Goal: Use online tool/utility: Utilize a website feature to perform a specific function

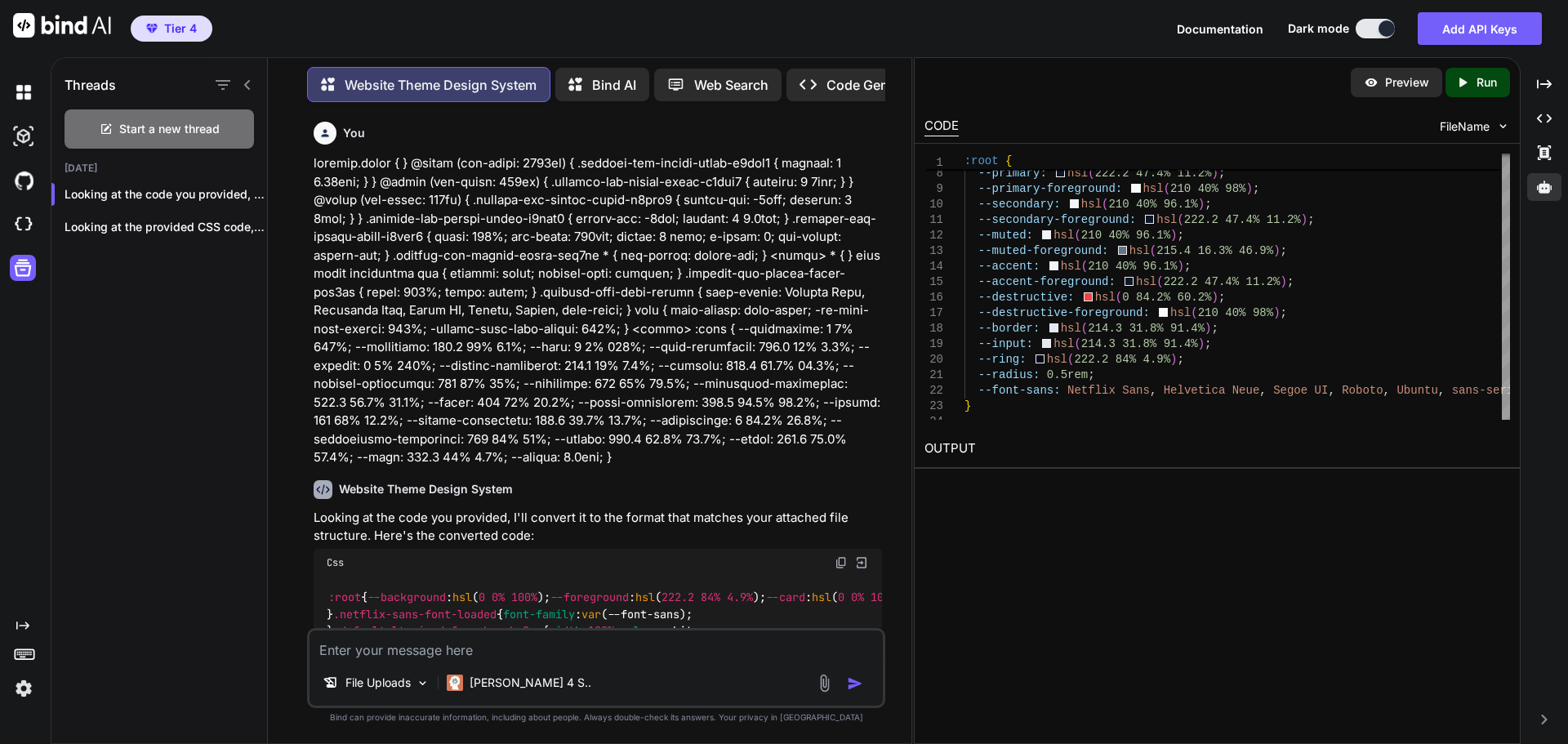
scroll to position [245, 0]
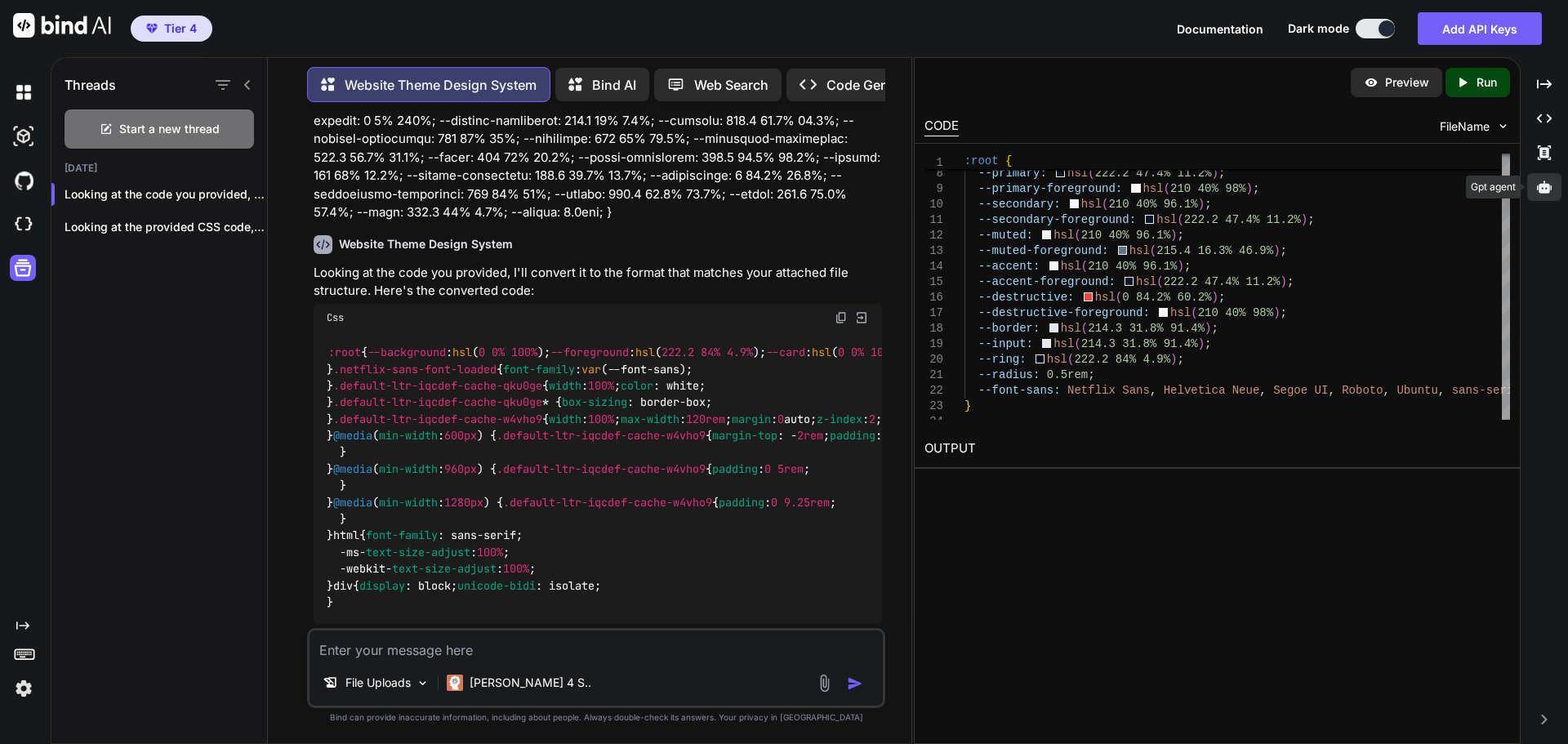
click at [1547, 187] on icon at bounding box center [1544, 187] width 15 height 12
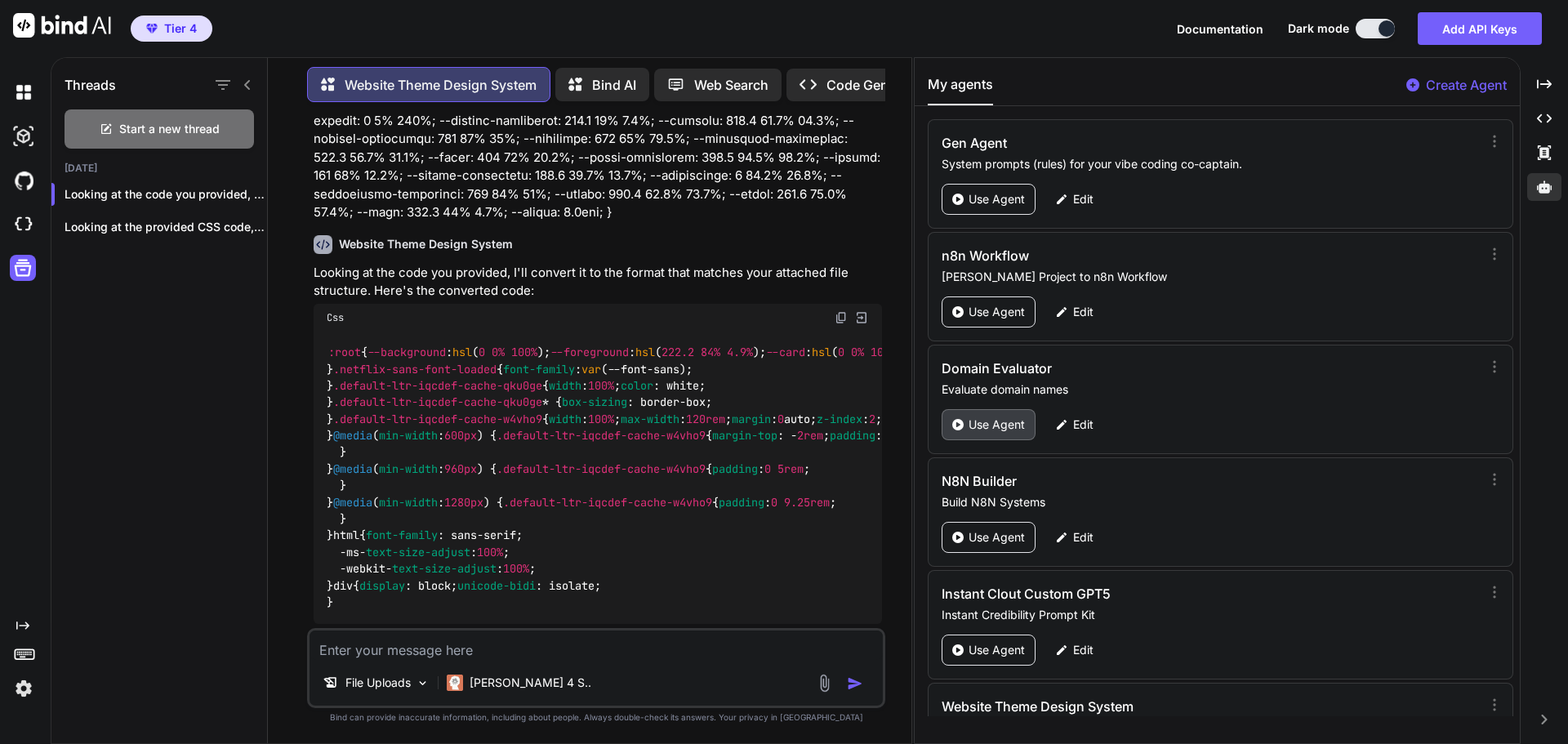
click at [998, 424] on p "Use Agent" at bounding box center [997, 424] width 57 height 16
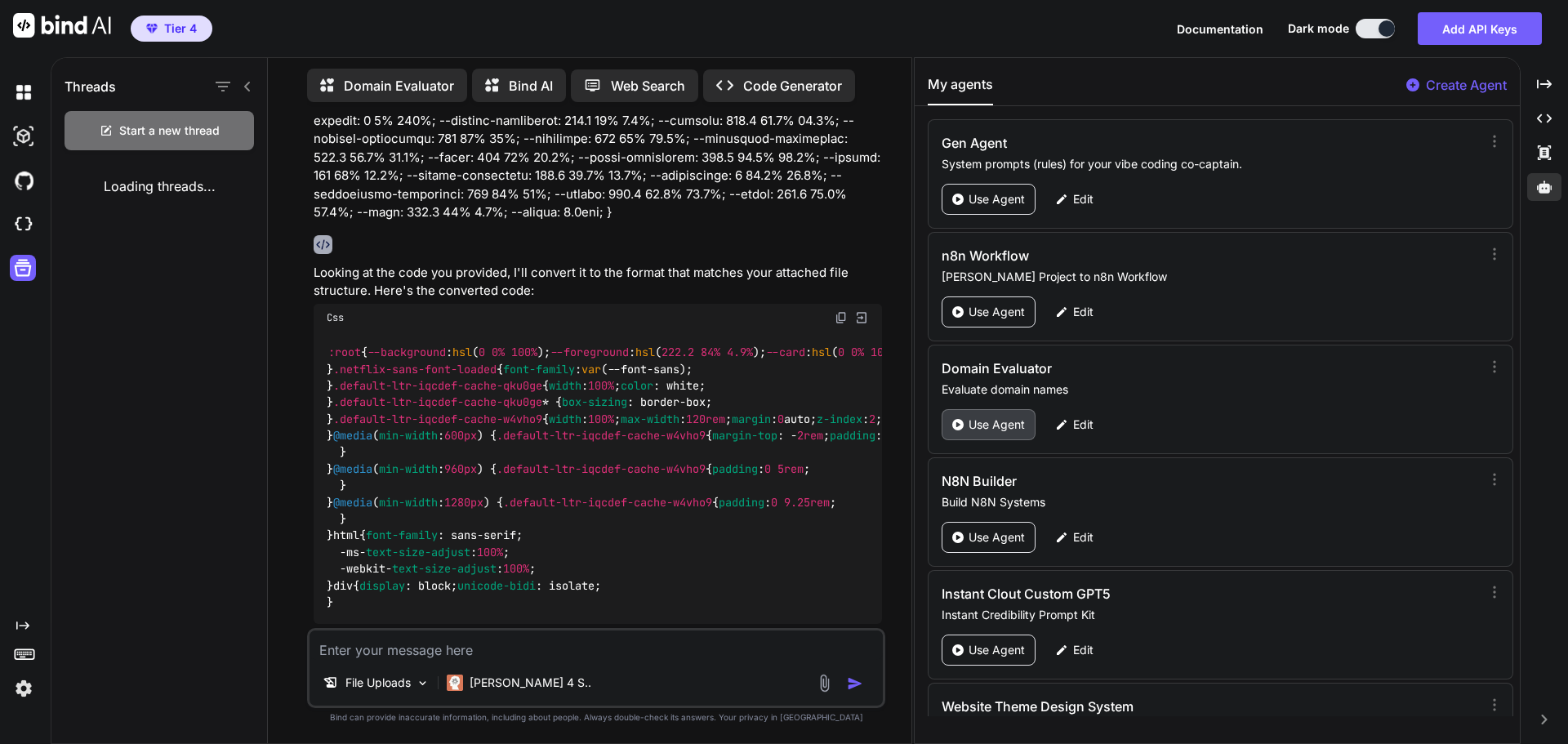
type textarea "x"
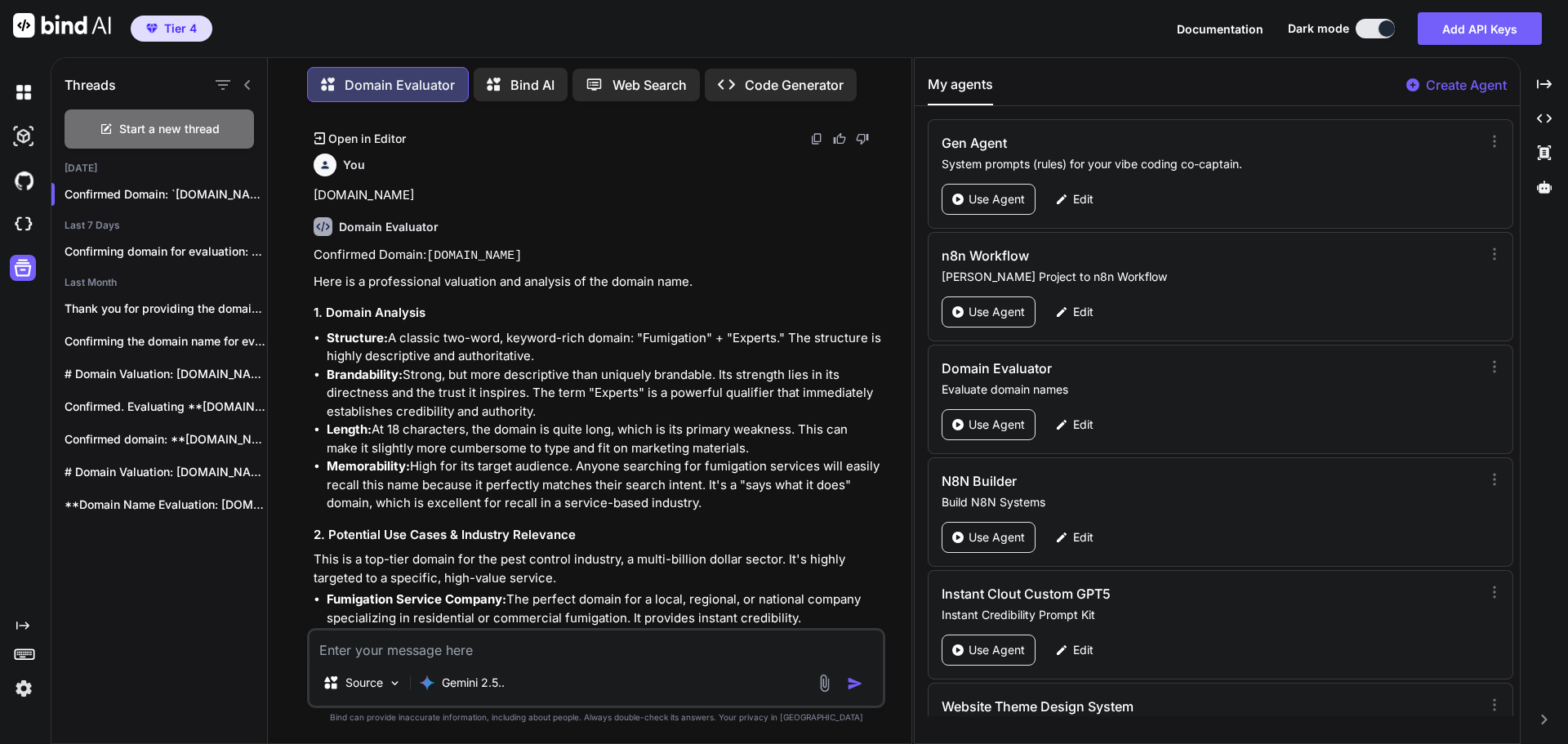
scroll to position [4719, 0]
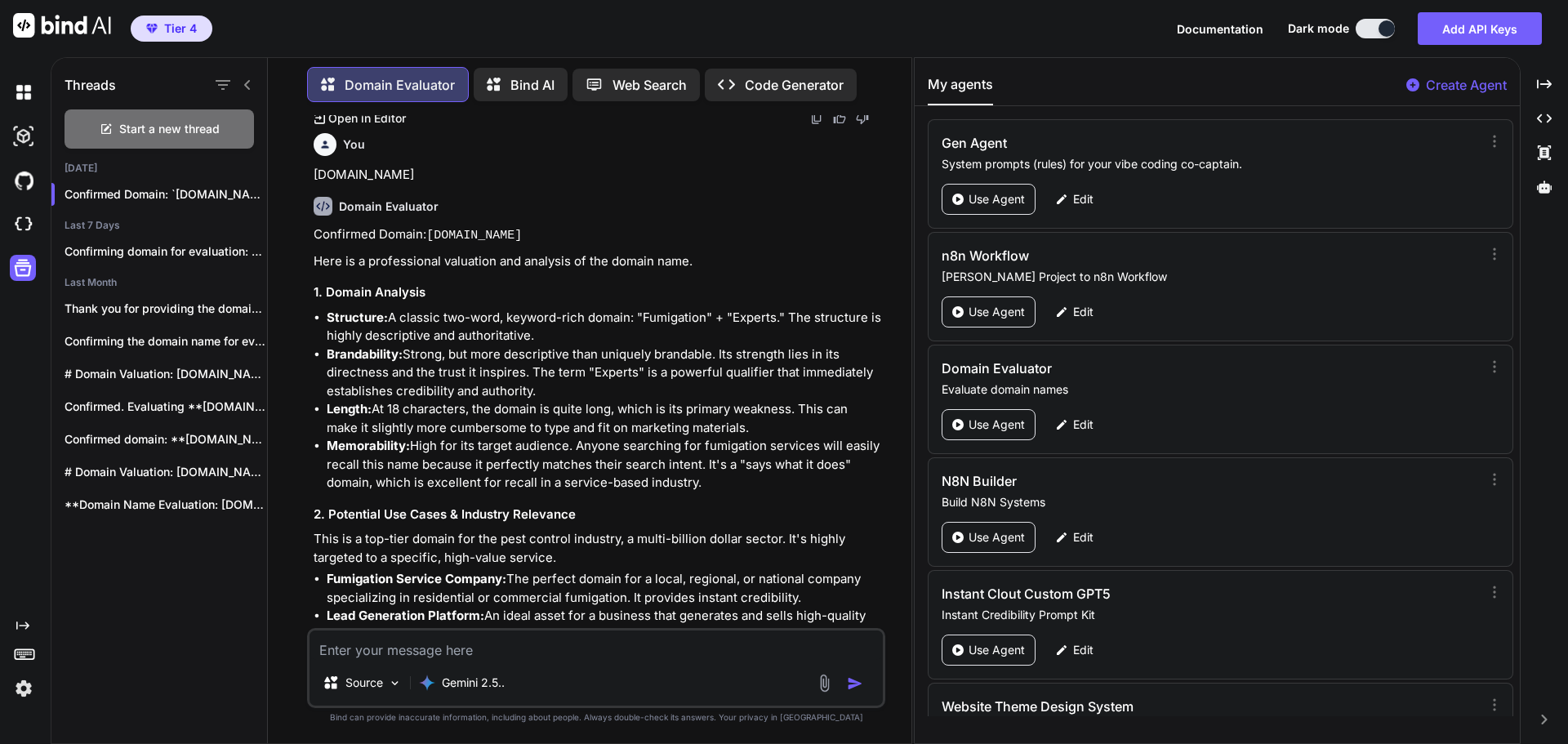
click at [412, 651] on textarea at bounding box center [596, 645] width 574 height 29
type textarea "[DOMAIN_NAME]"
click at [853, 686] on img "button" at bounding box center [855, 683] width 16 height 16
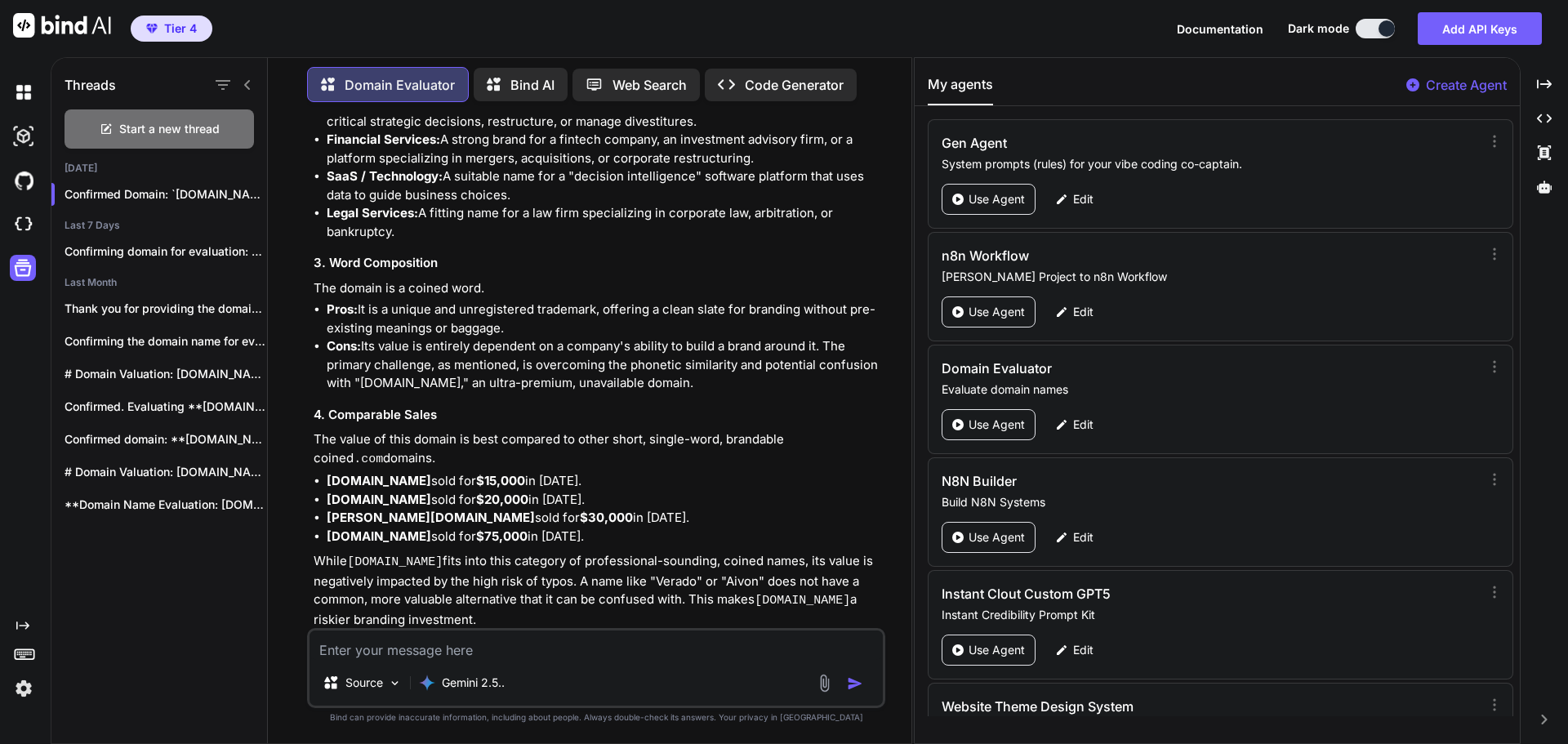
scroll to position [6410, 0]
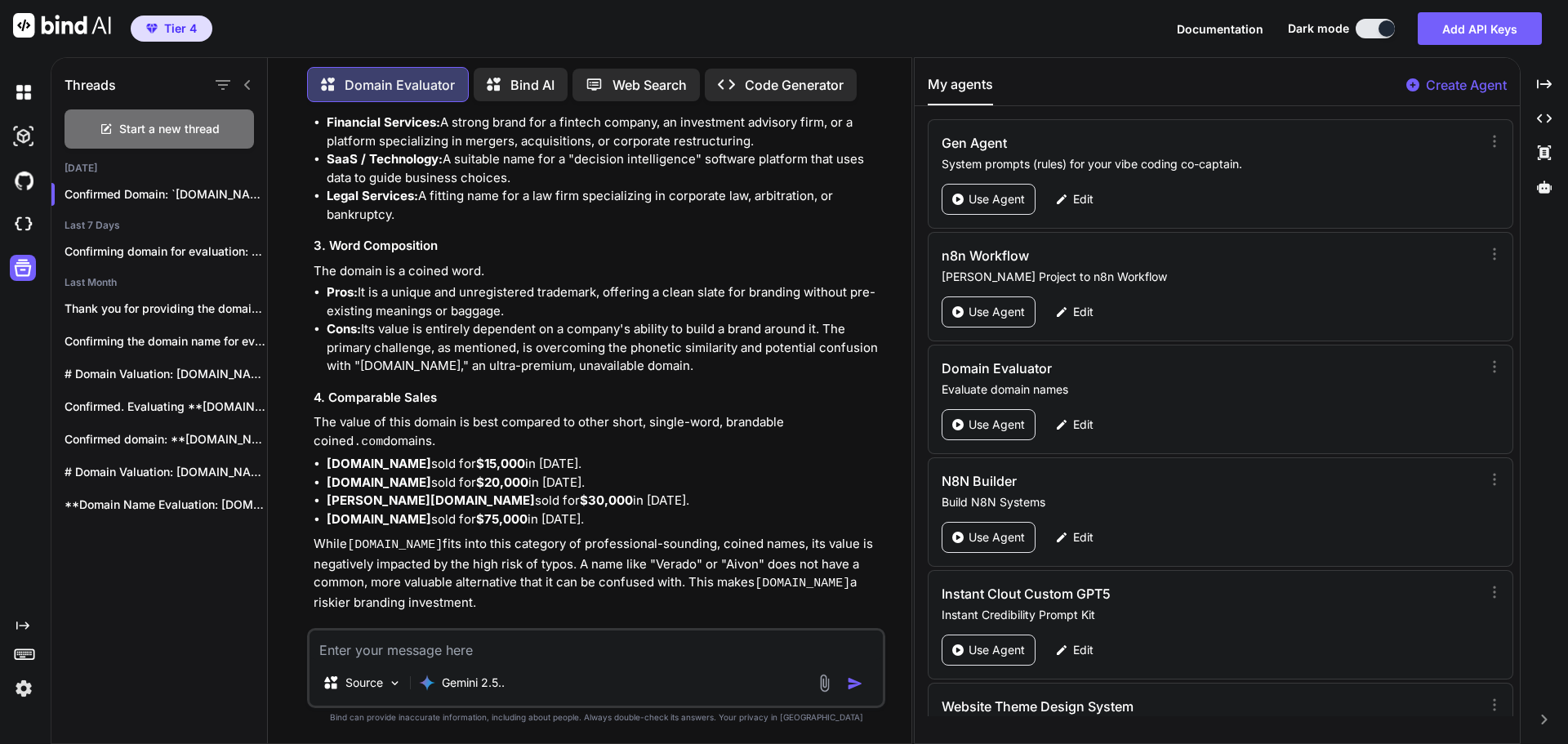
click at [432, 642] on textarea at bounding box center [596, 645] width 574 height 29
paste textarea "[DOMAIN_NAME]"
type textarea "[DOMAIN_NAME]"
click at [859, 681] on img "button" at bounding box center [855, 683] width 16 height 16
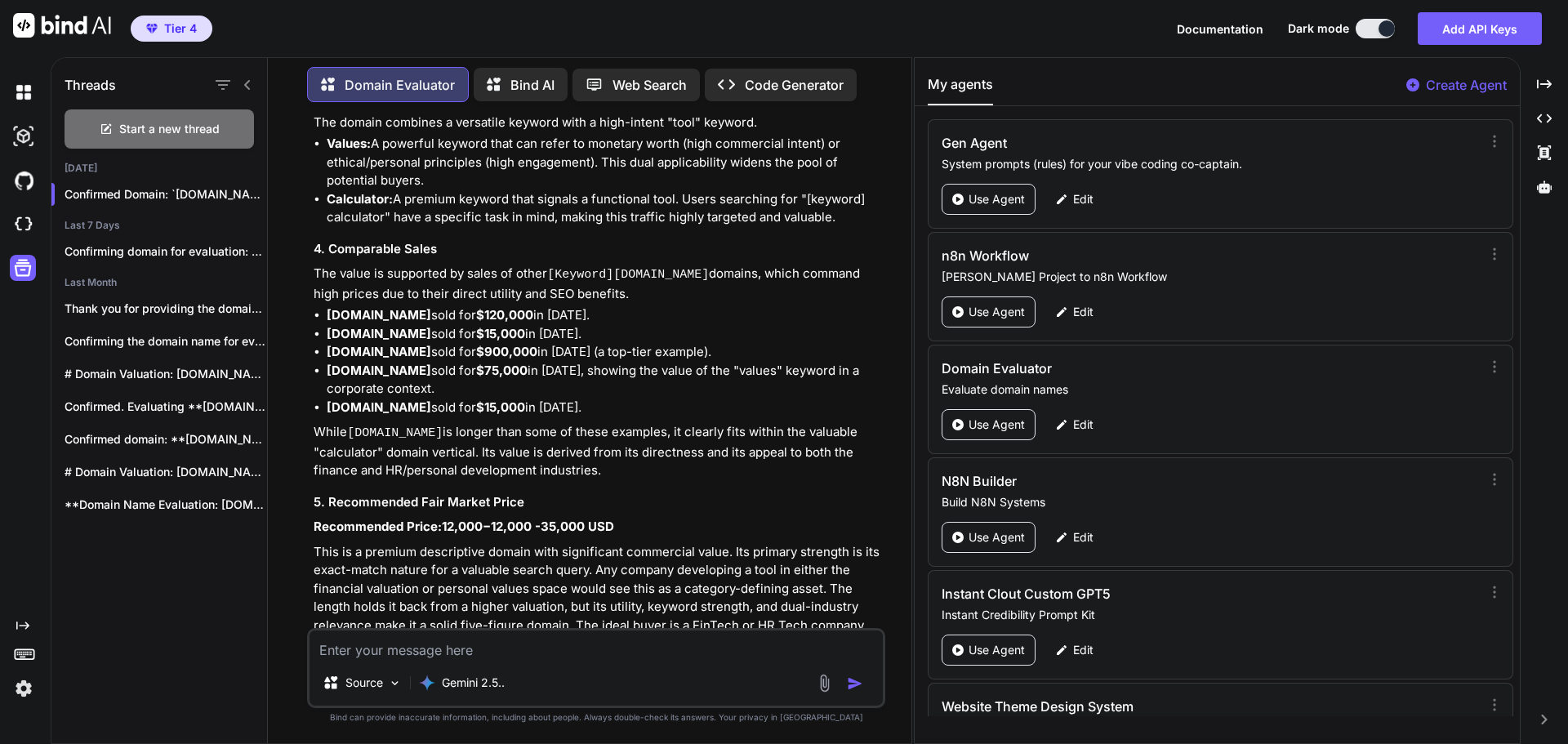
scroll to position [7821, 0]
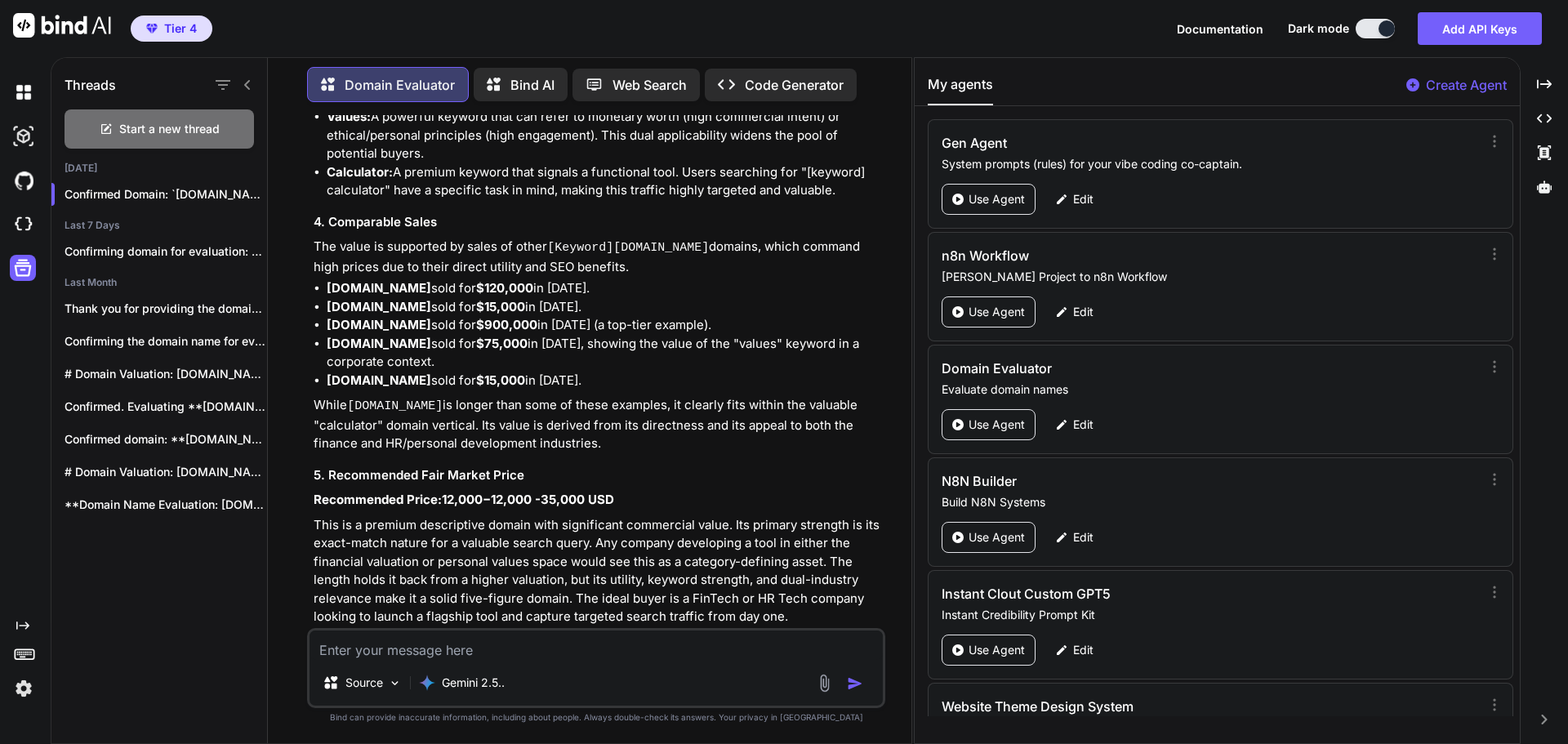
click at [396, 643] on textarea at bounding box center [596, 645] width 574 height 29
paste textarea "[DOMAIN_NAME]"
type textarea "[DOMAIN_NAME]"
click at [856, 686] on img "button" at bounding box center [855, 683] width 16 height 16
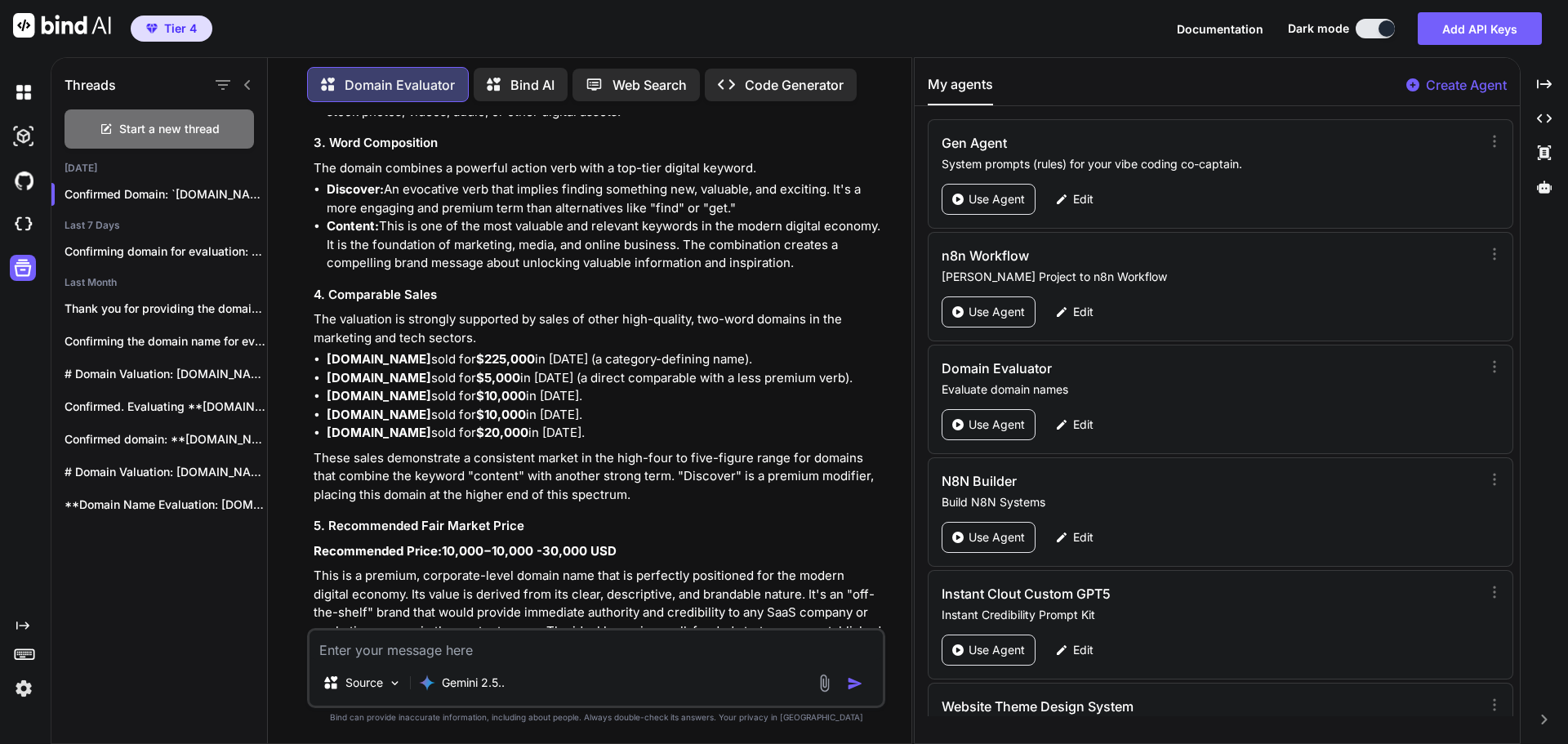
scroll to position [8997, 0]
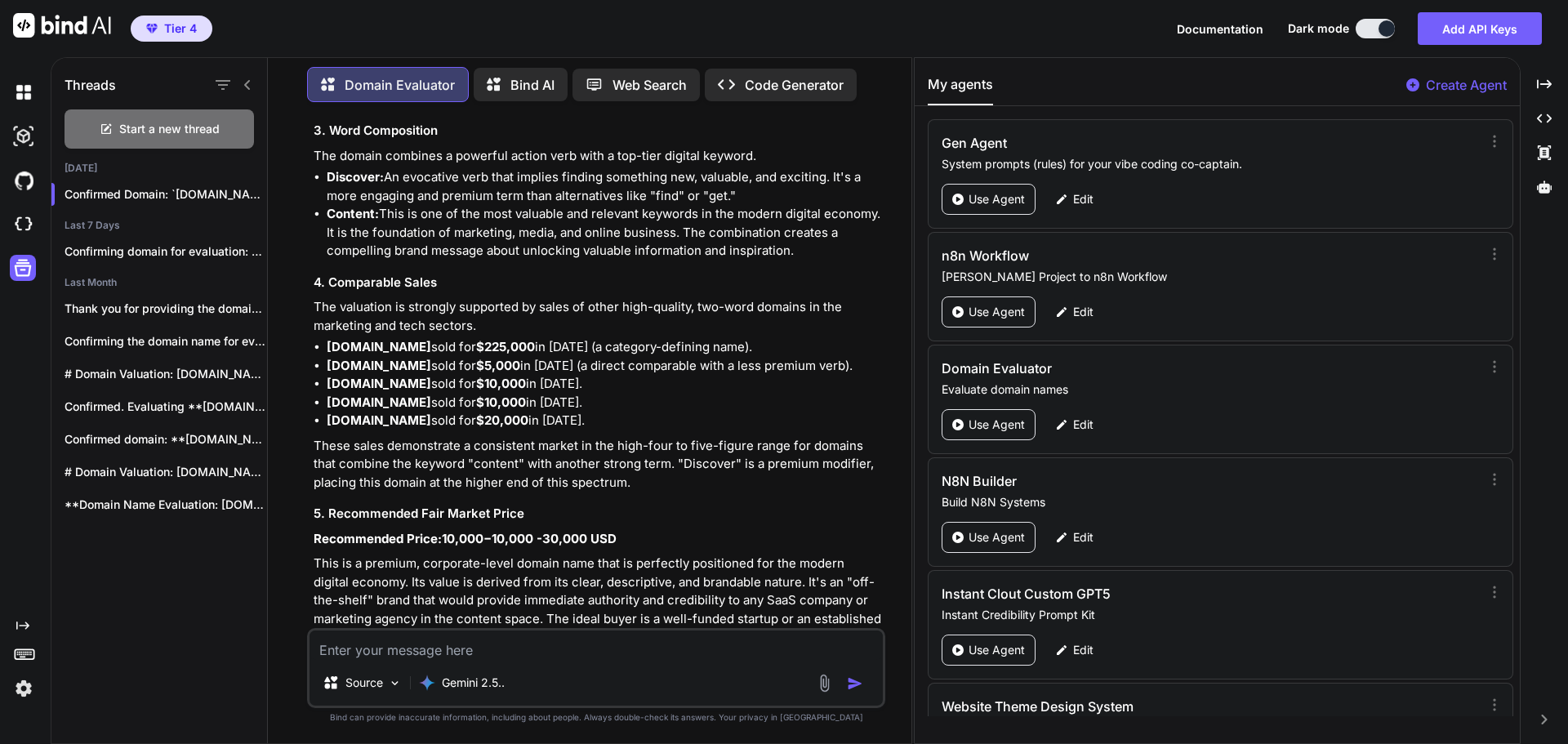
click at [381, 649] on textarea at bounding box center [596, 645] width 574 height 29
paste textarea "[DOMAIN_NAME]"
type textarea "[DOMAIN_NAME]"
click at [859, 687] on img "button" at bounding box center [855, 683] width 16 height 16
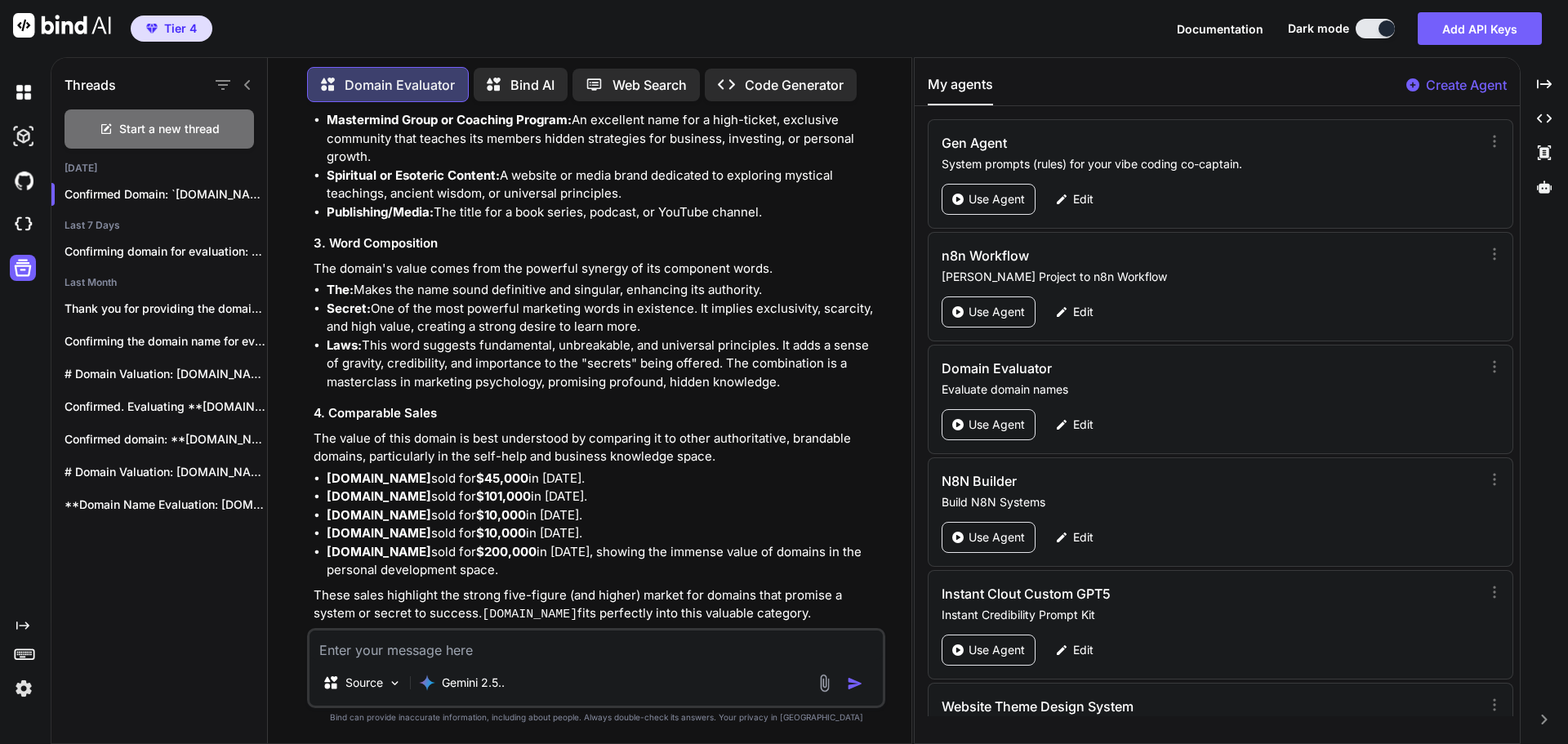
scroll to position [10227, 0]
